Goal: Transaction & Acquisition: Obtain resource

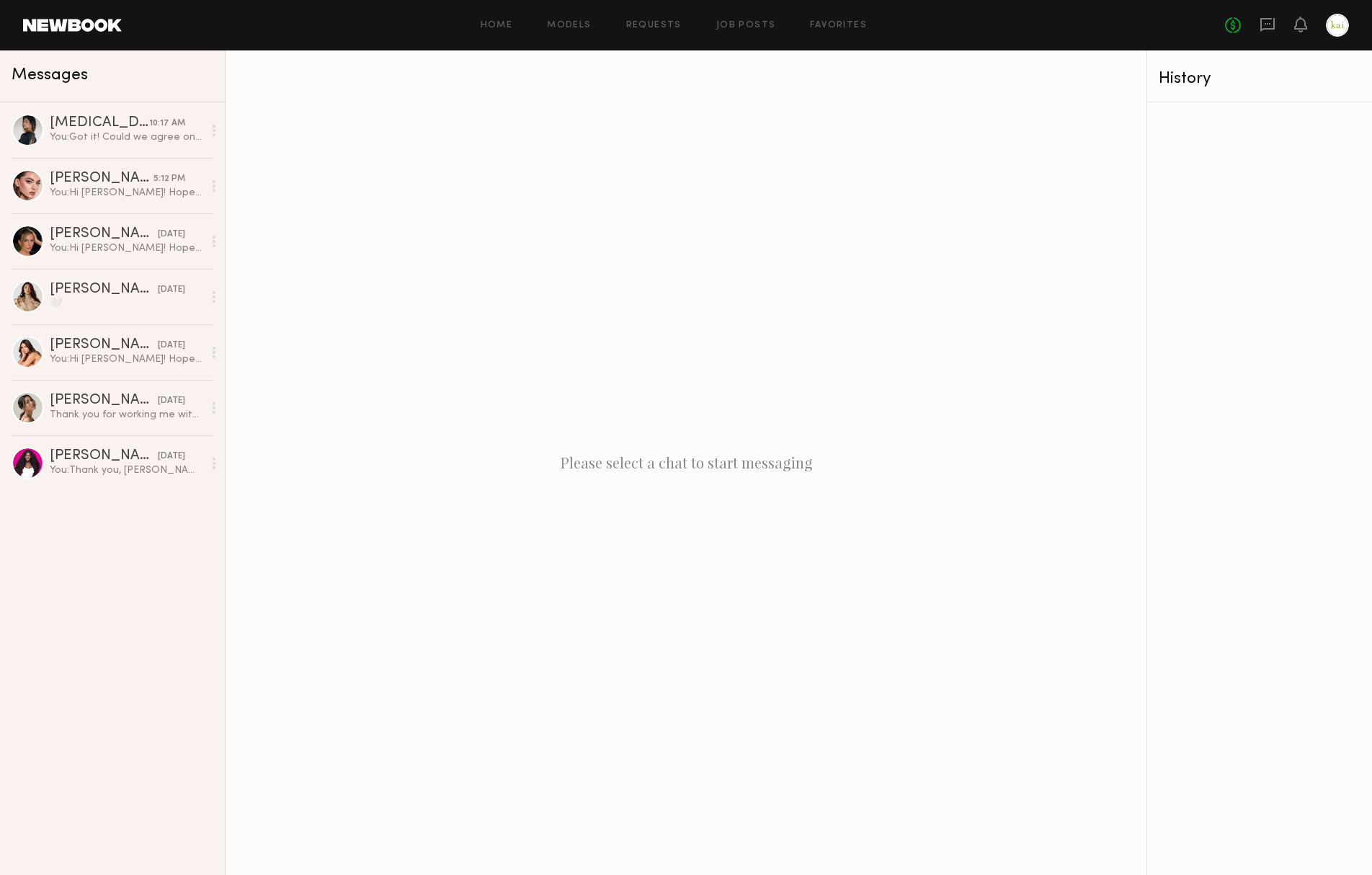
click at [1341, 24] on div at bounding box center [1336, 25] width 23 height 23
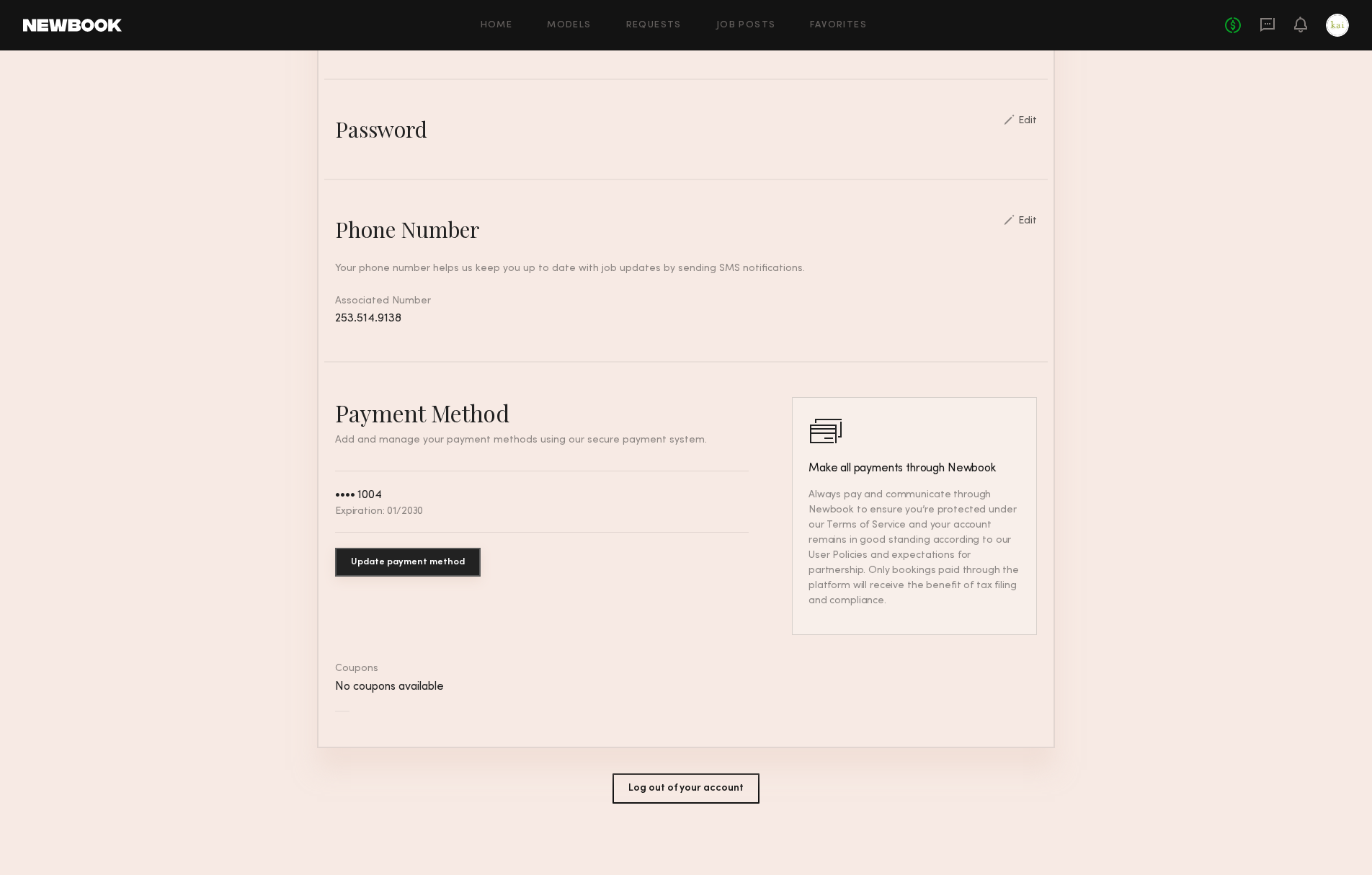
scroll to position [469, 0]
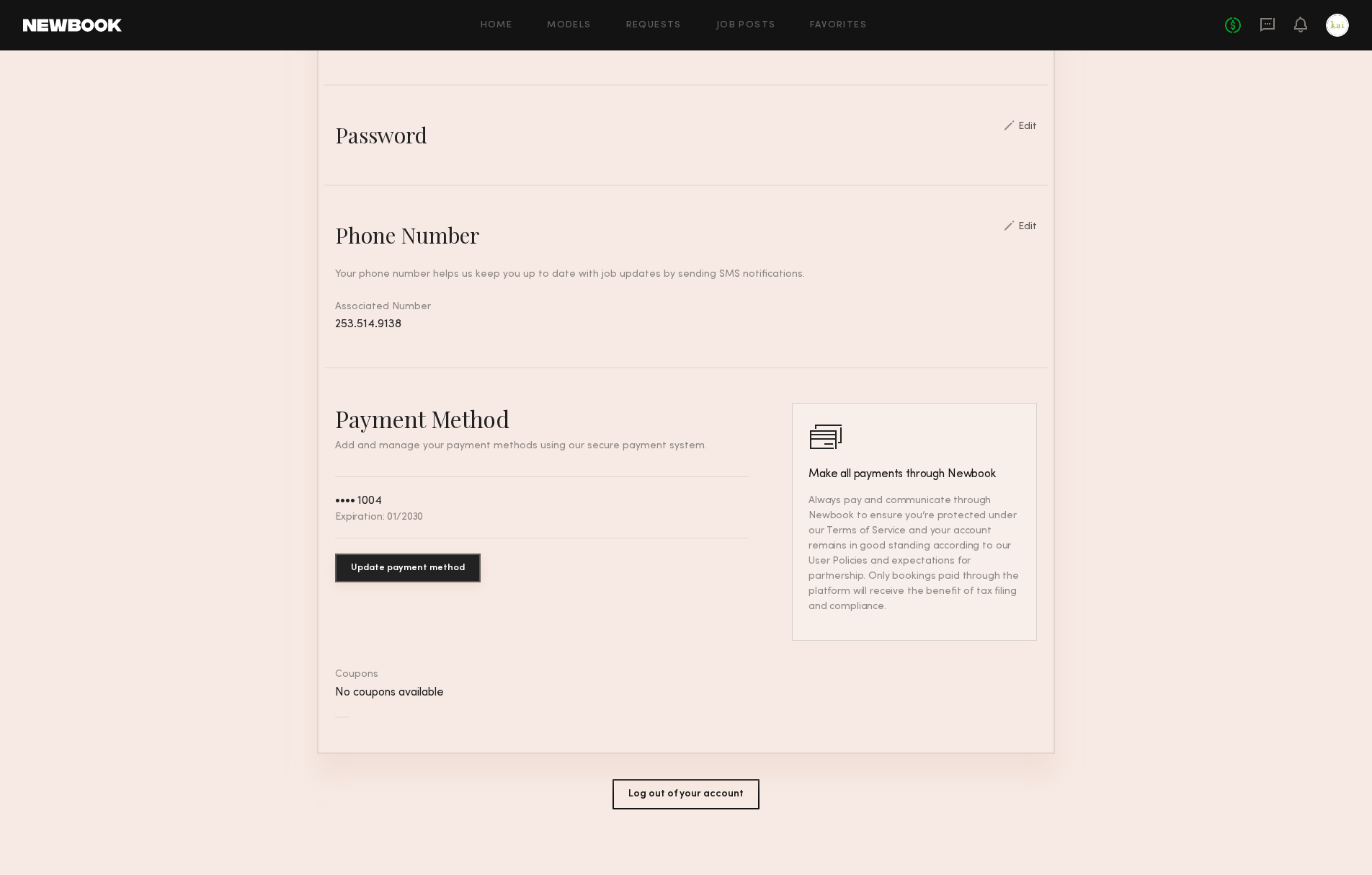
click at [637, 785] on button "Log out of your account" at bounding box center [686, 794] width 147 height 30
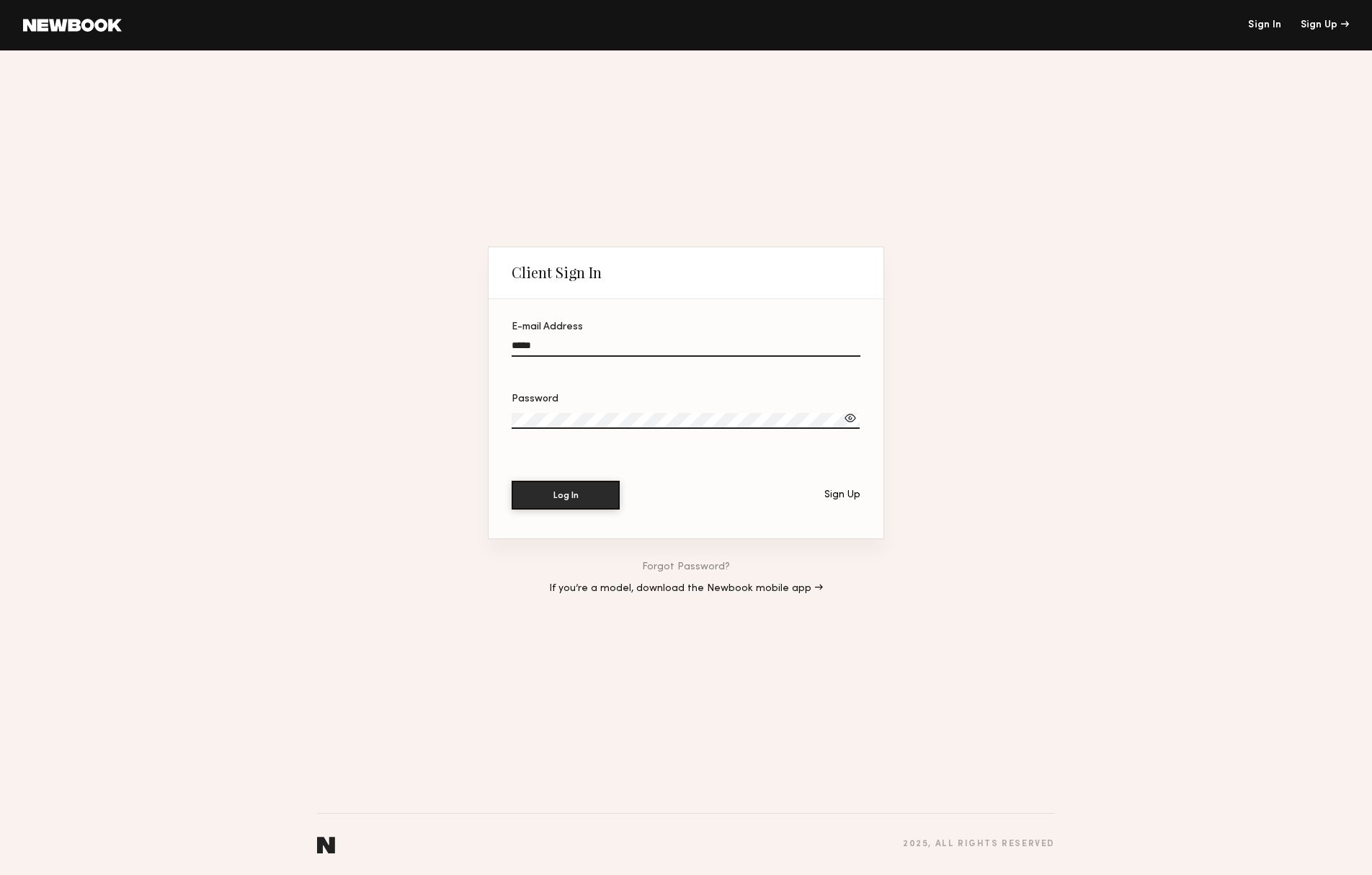
type input "**********"
click at [566, 496] on button "Log In" at bounding box center [565, 495] width 108 height 29
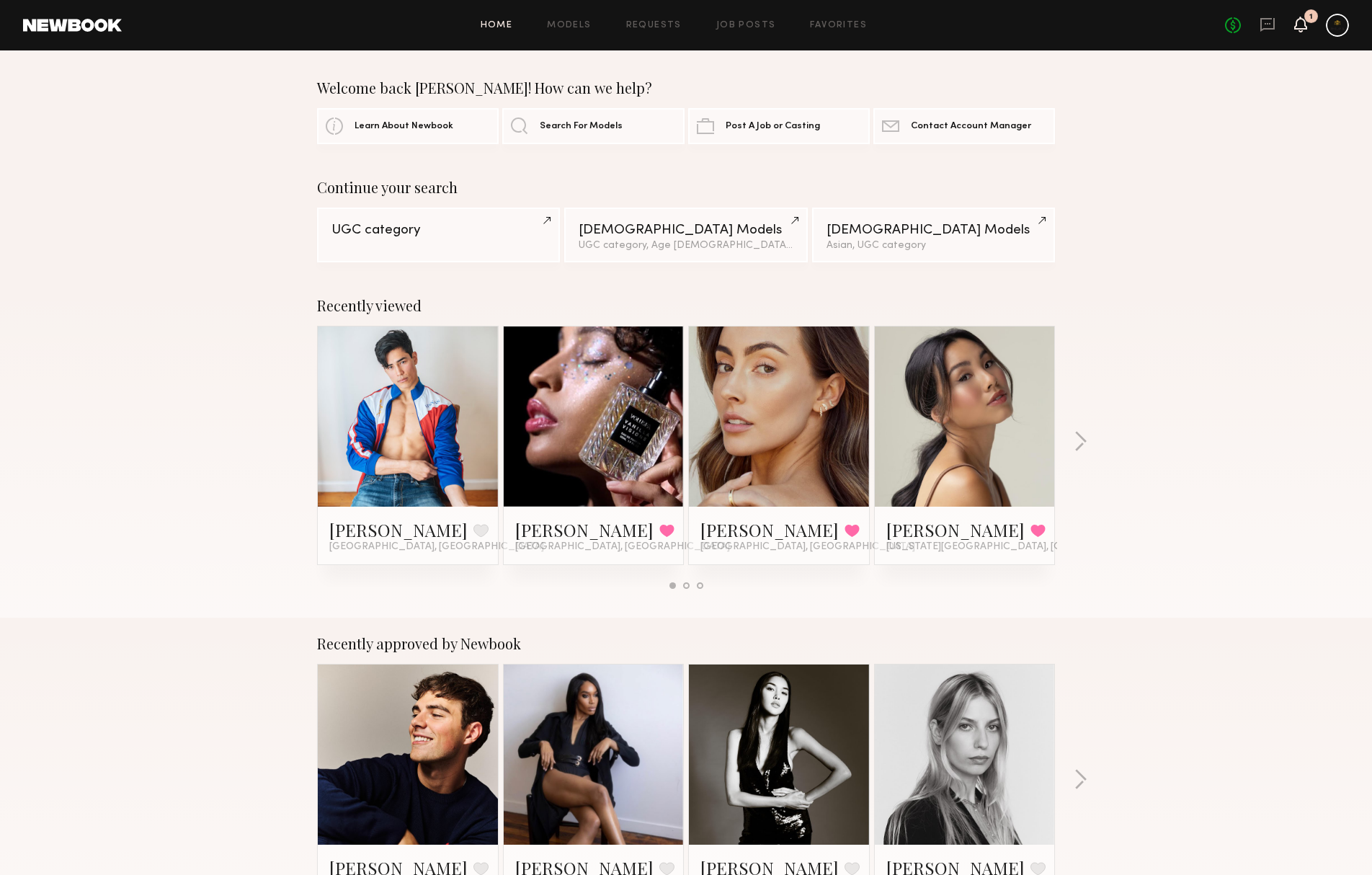
click at [1293, 29] on icon at bounding box center [1300, 24] width 13 height 16
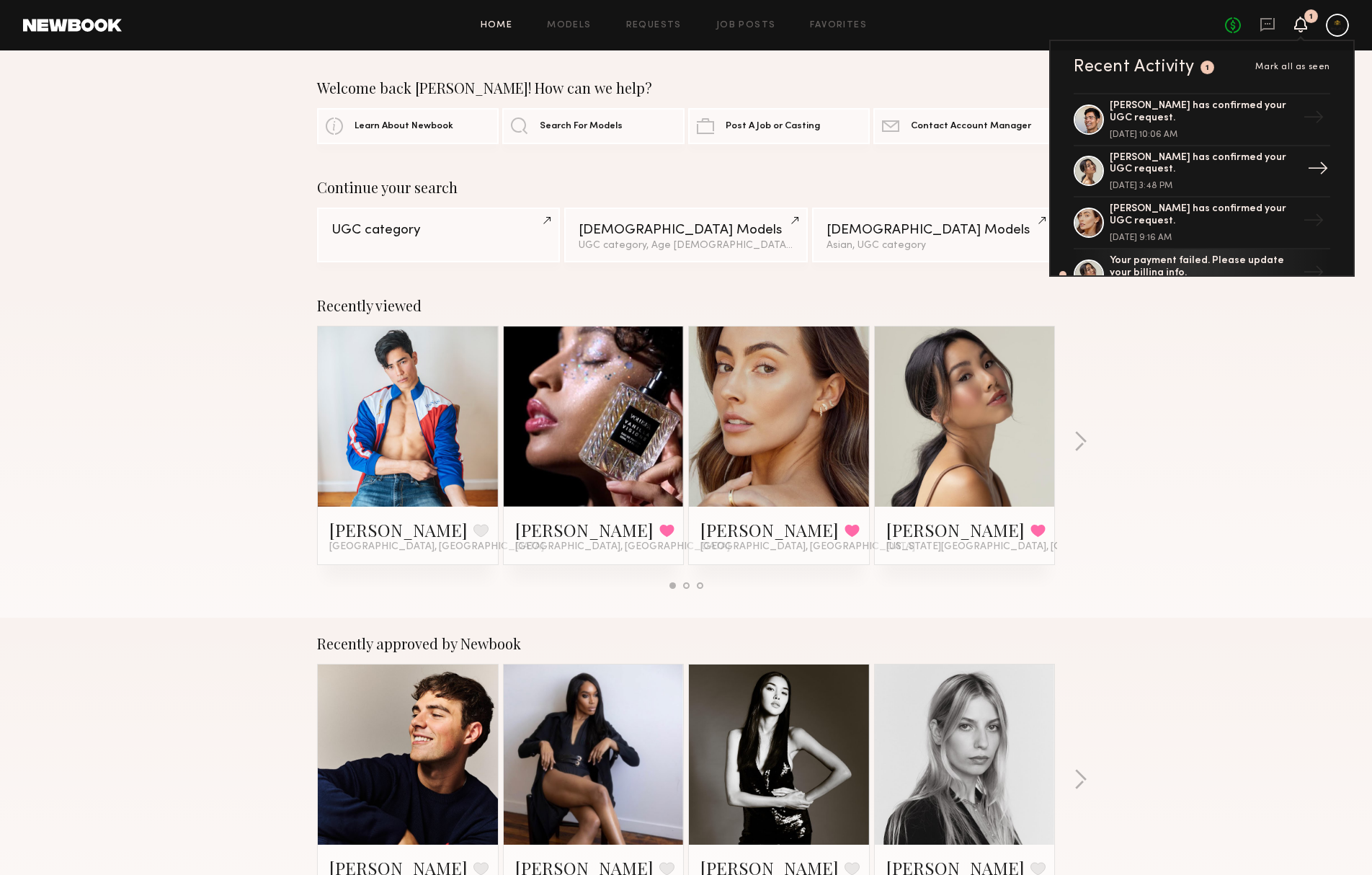
click at [1208, 155] on div "Cindy N. has confirmed your UGC request." at bounding box center [1202, 164] width 187 height 25
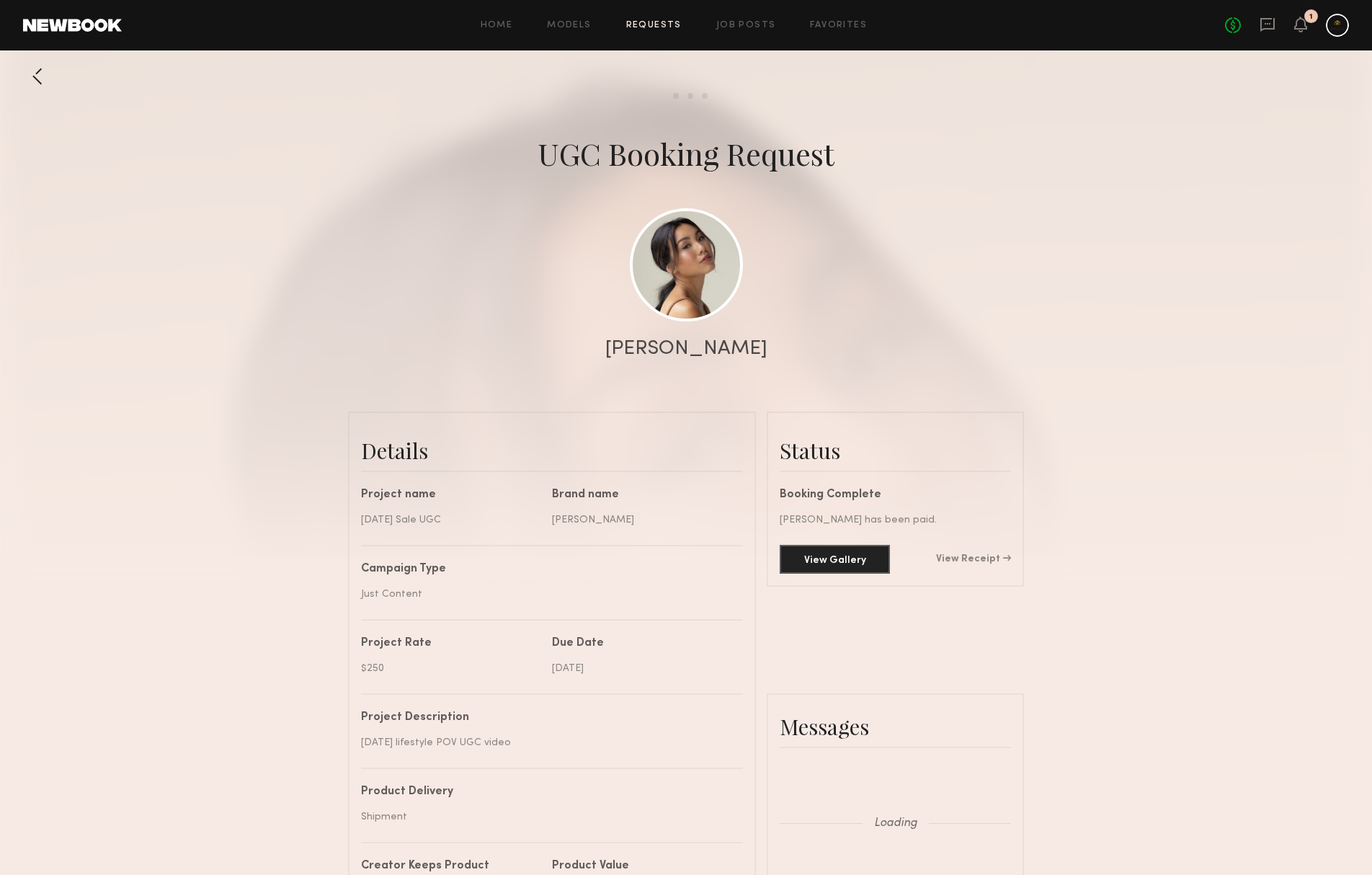
scroll to position [1175, 0]
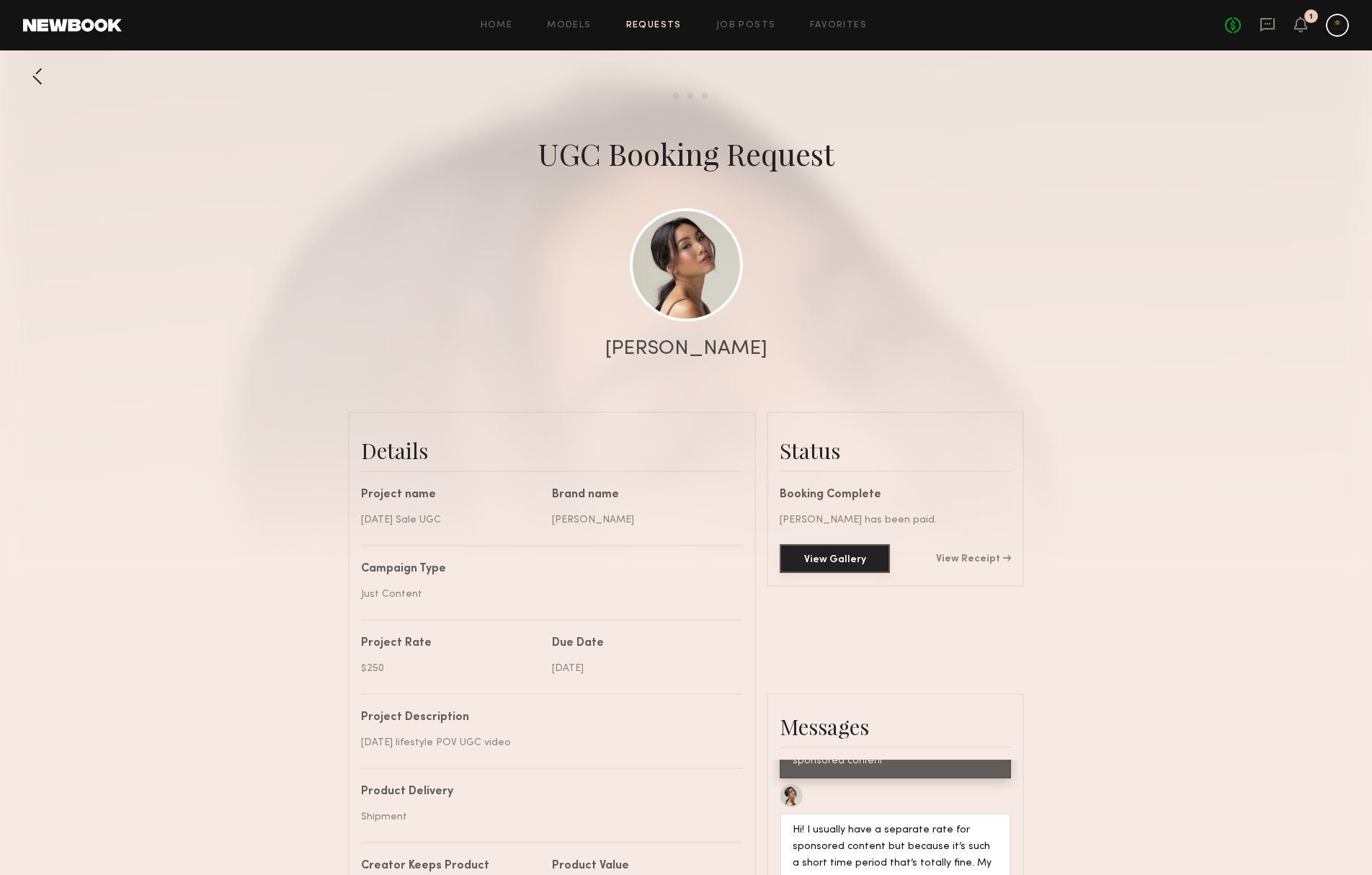
click at [889, 559] on button "View Gallery" at bounding box center [834, 559] width 110 height 29
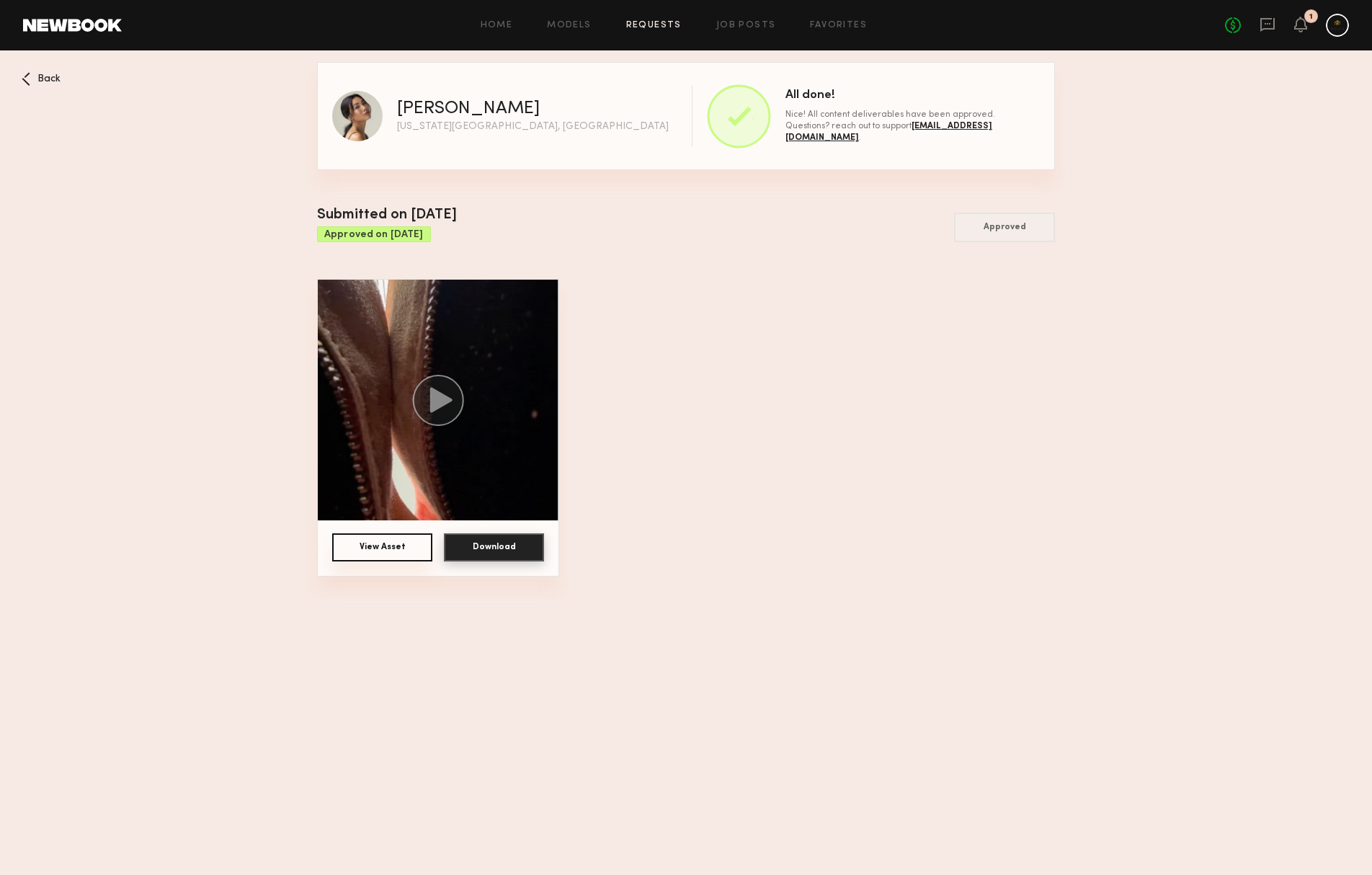
click at [493, 553] on button "Download" at bounding box center [494, 547] width 100 height 28
click at [465, 552] on button "Download" at bounding box center [494, 547] width 100 height 28
click at [395, 549] on button "View Asset" at bounding box center [382, 547] width 100 height 28
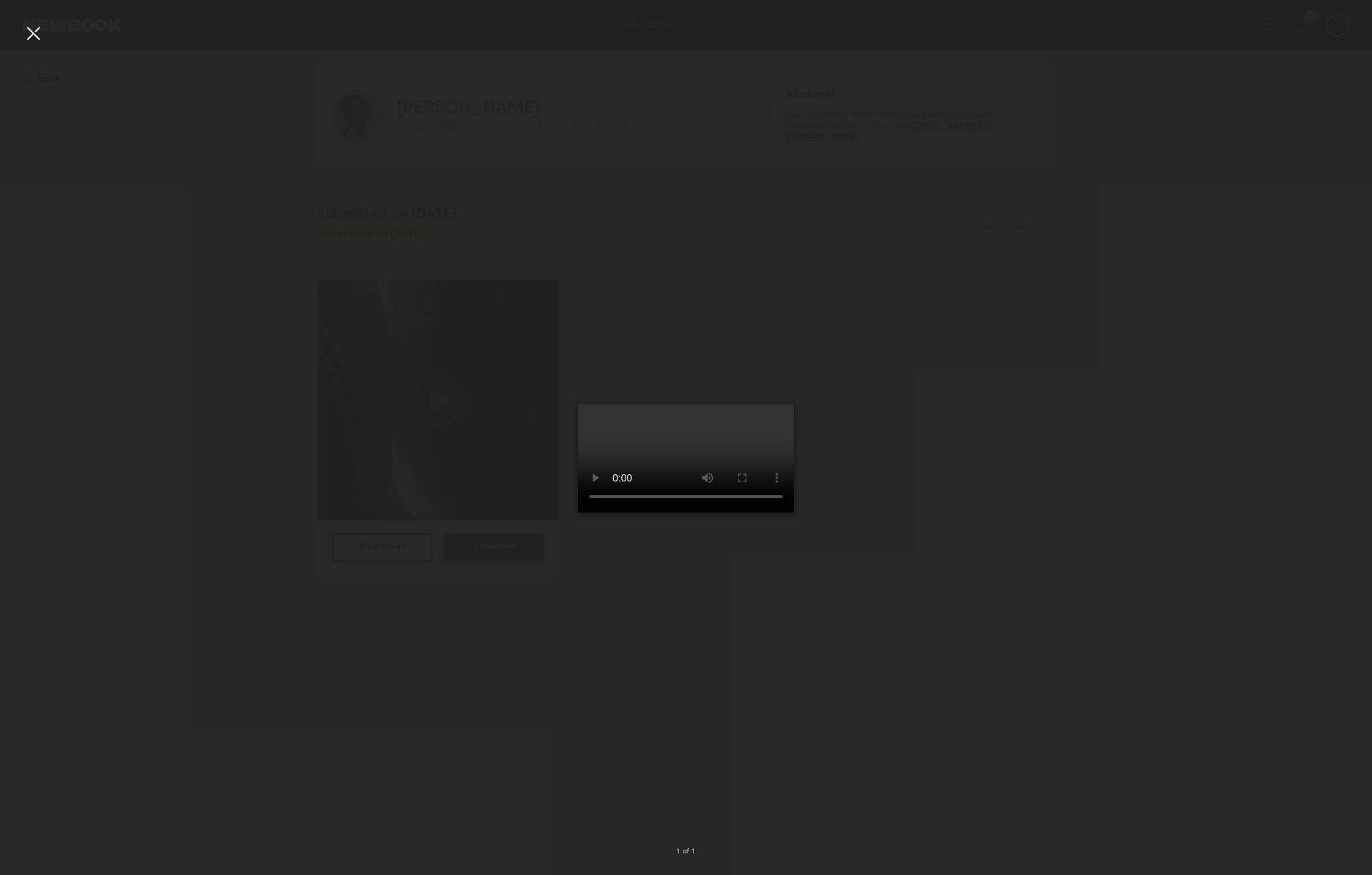
click at [26, 33] on div at bounding box center [33, 33] width 23 height 23
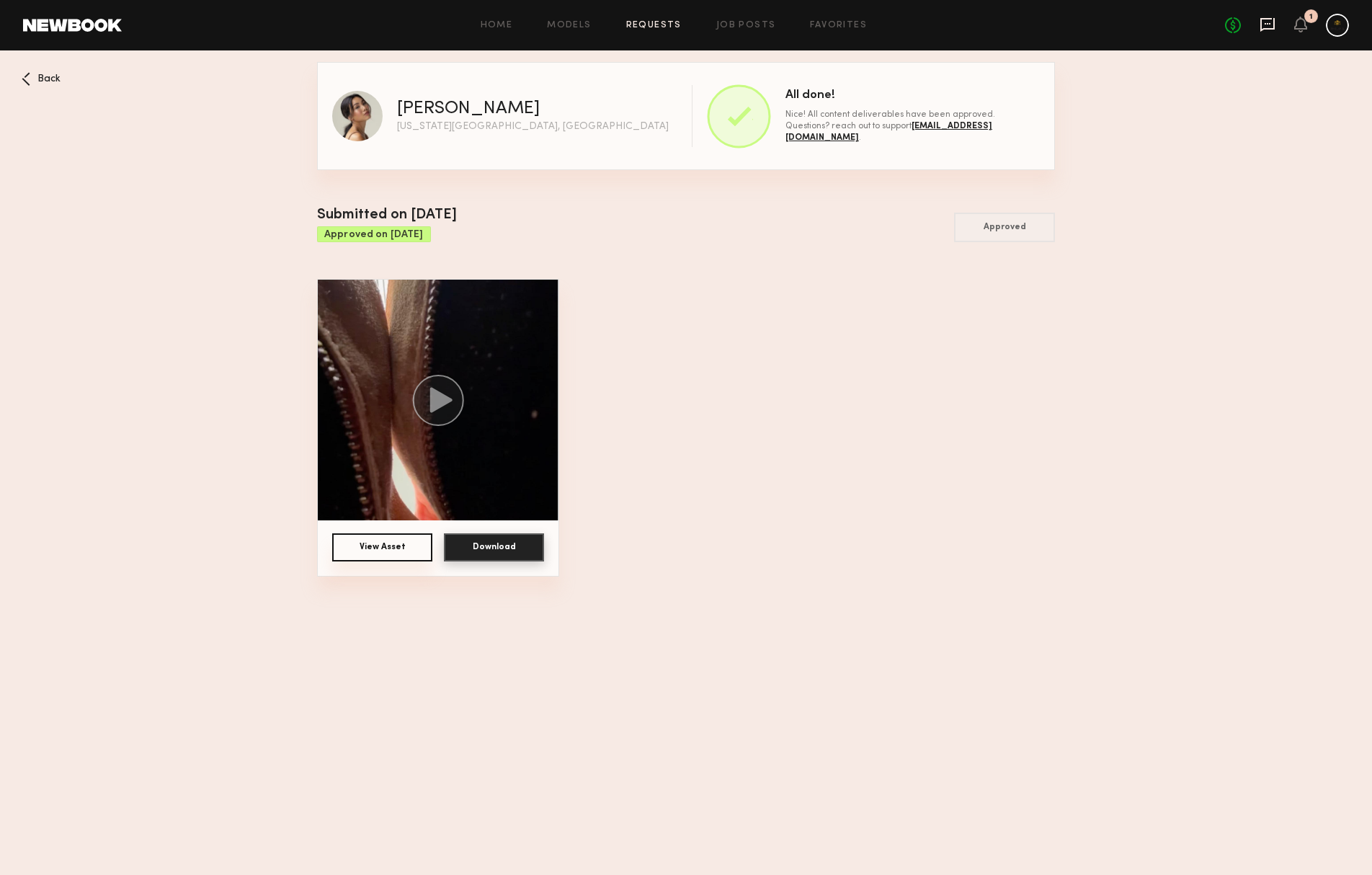
click at [1260, 18] on icon at bounding box center [1267, 25] width 15 height 14
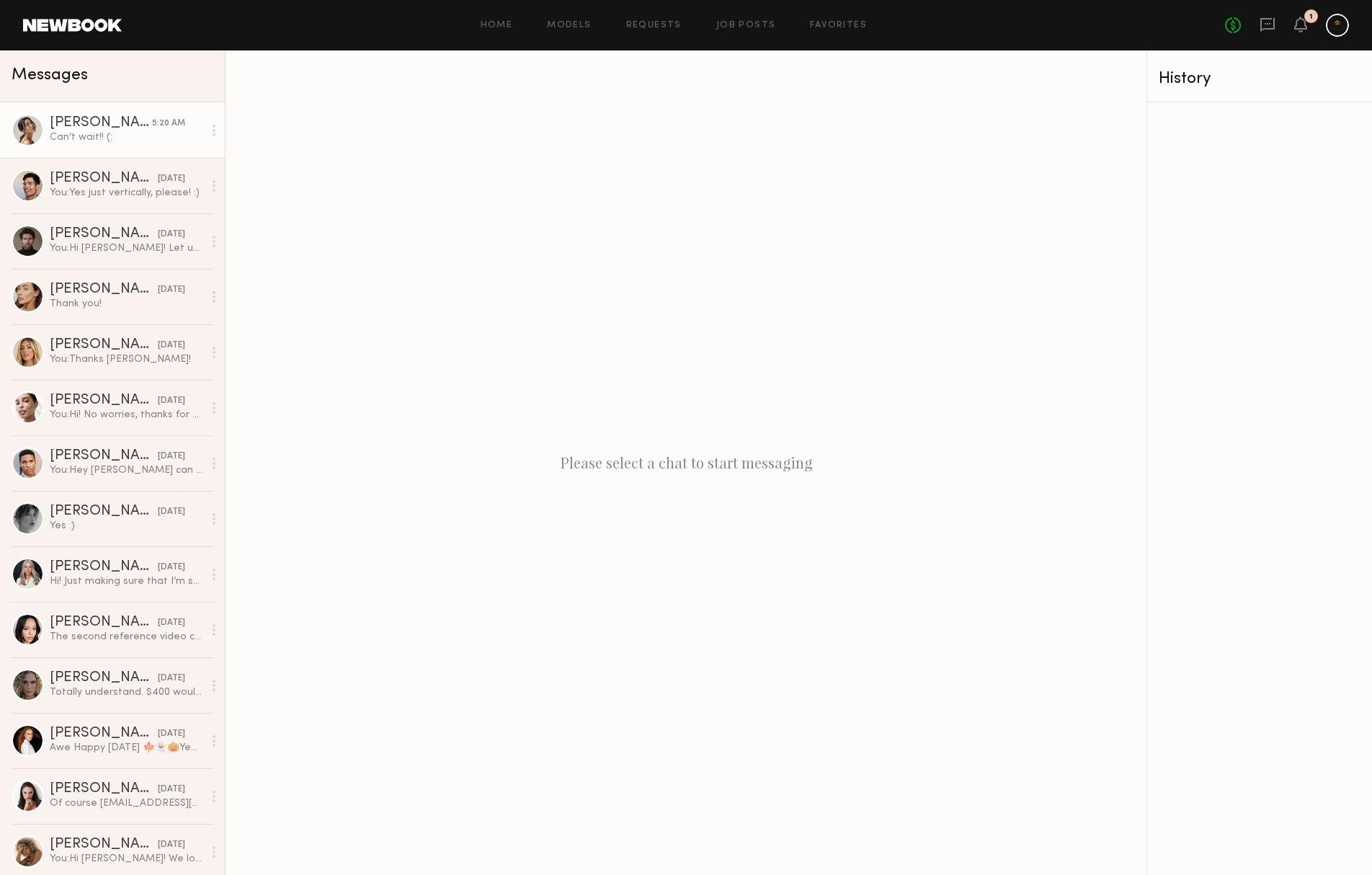
click at [116, 127] on div "[PERSON_NAME]" at bounding box center [100, 123] width 102 height 15
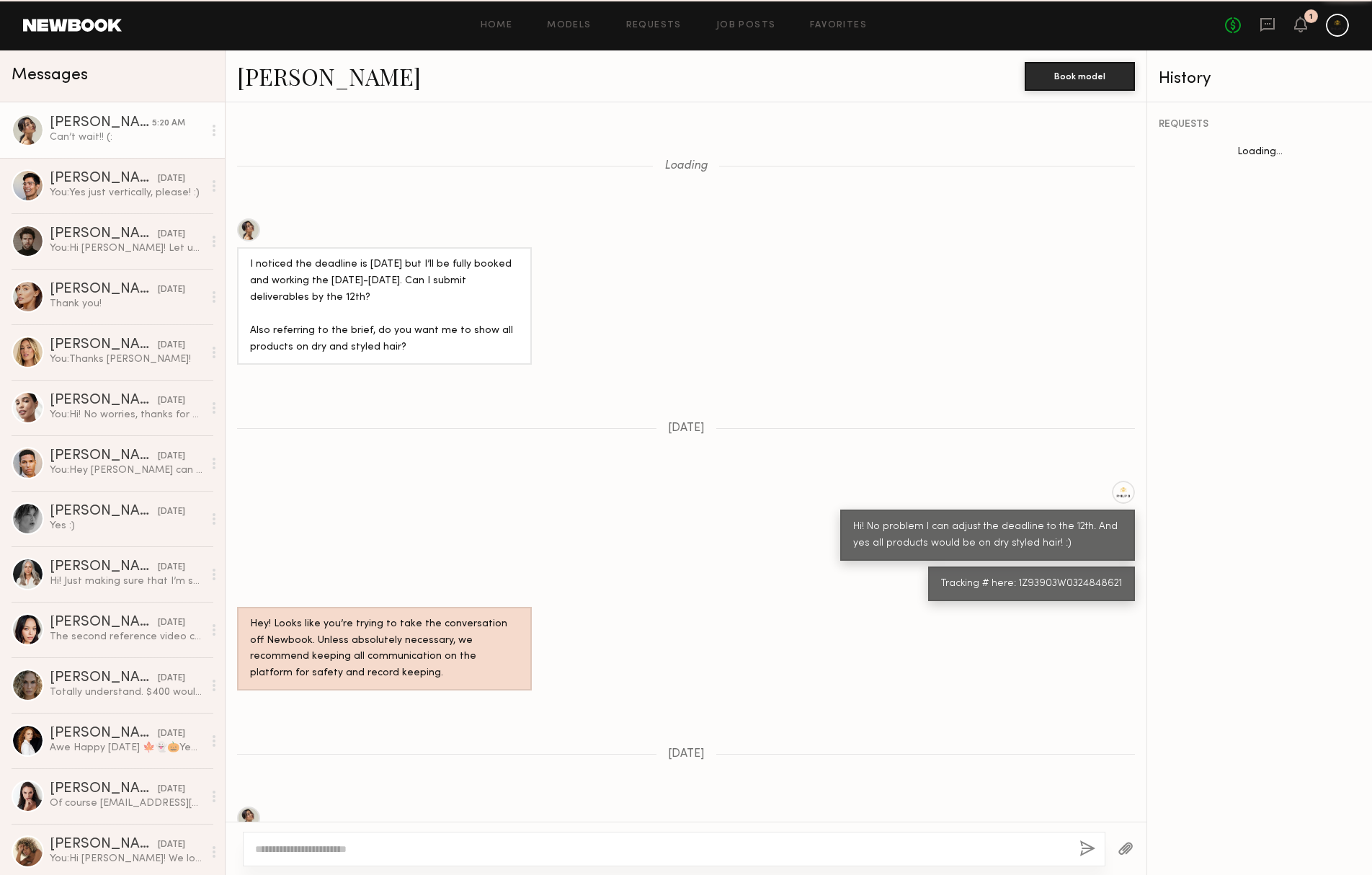
scroll to position [724, 0]
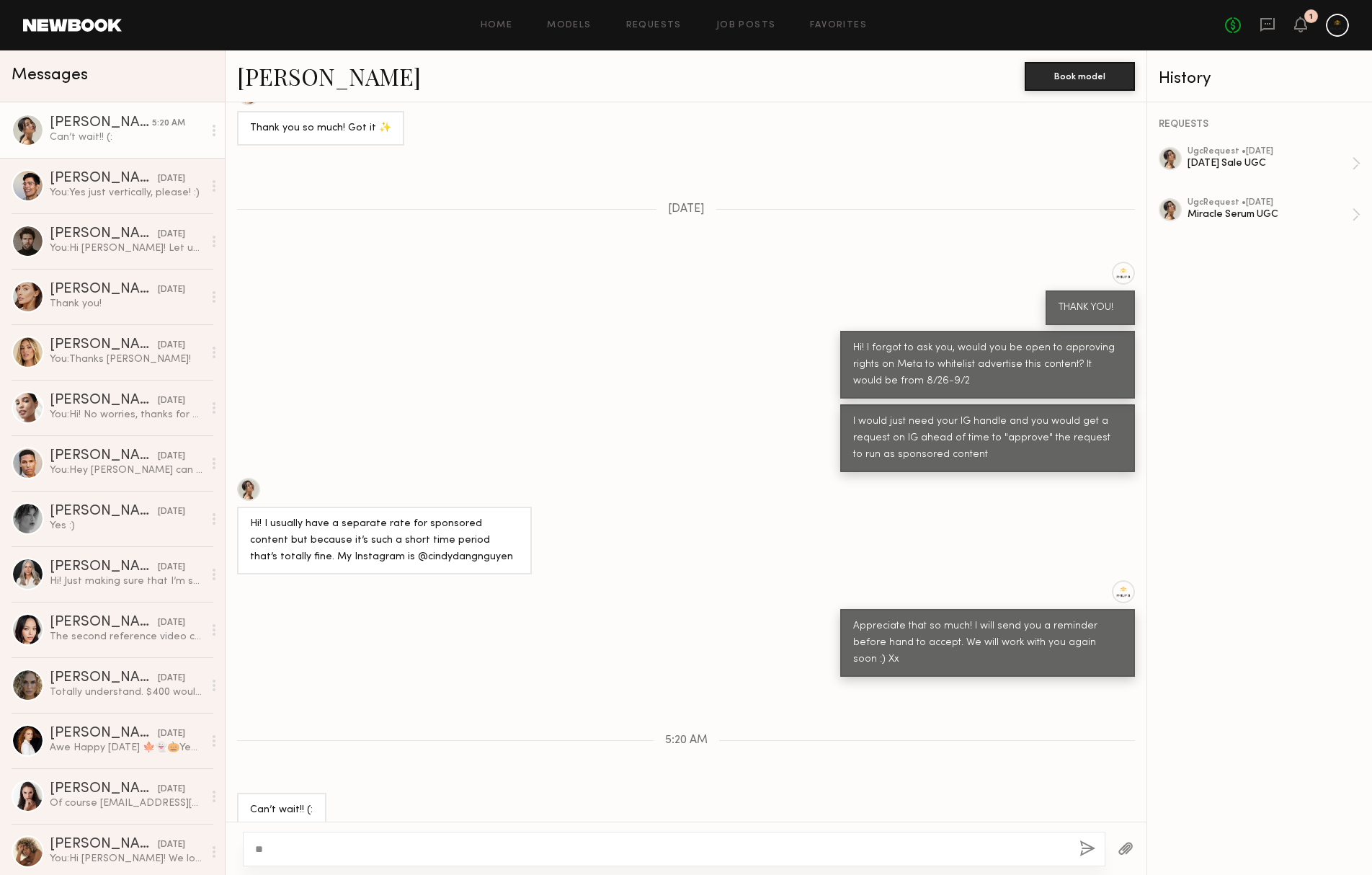
type textarea "*"
type textarea "**********"
